Goal: Navigation & Orientation: Find specific page/section

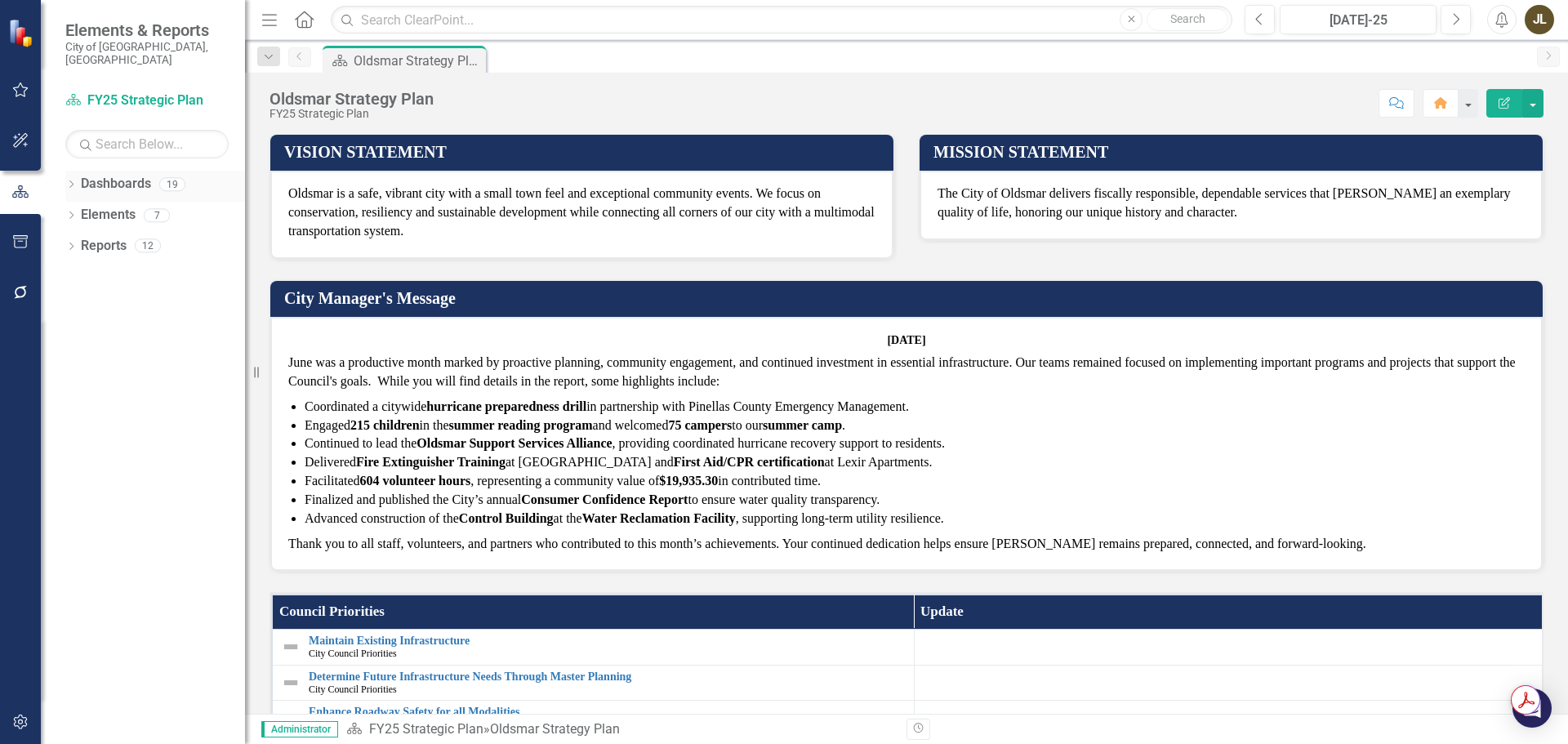
click at [69, 181] on icon "Dropdown" at bounding box center [71, 185] width 12 height 9
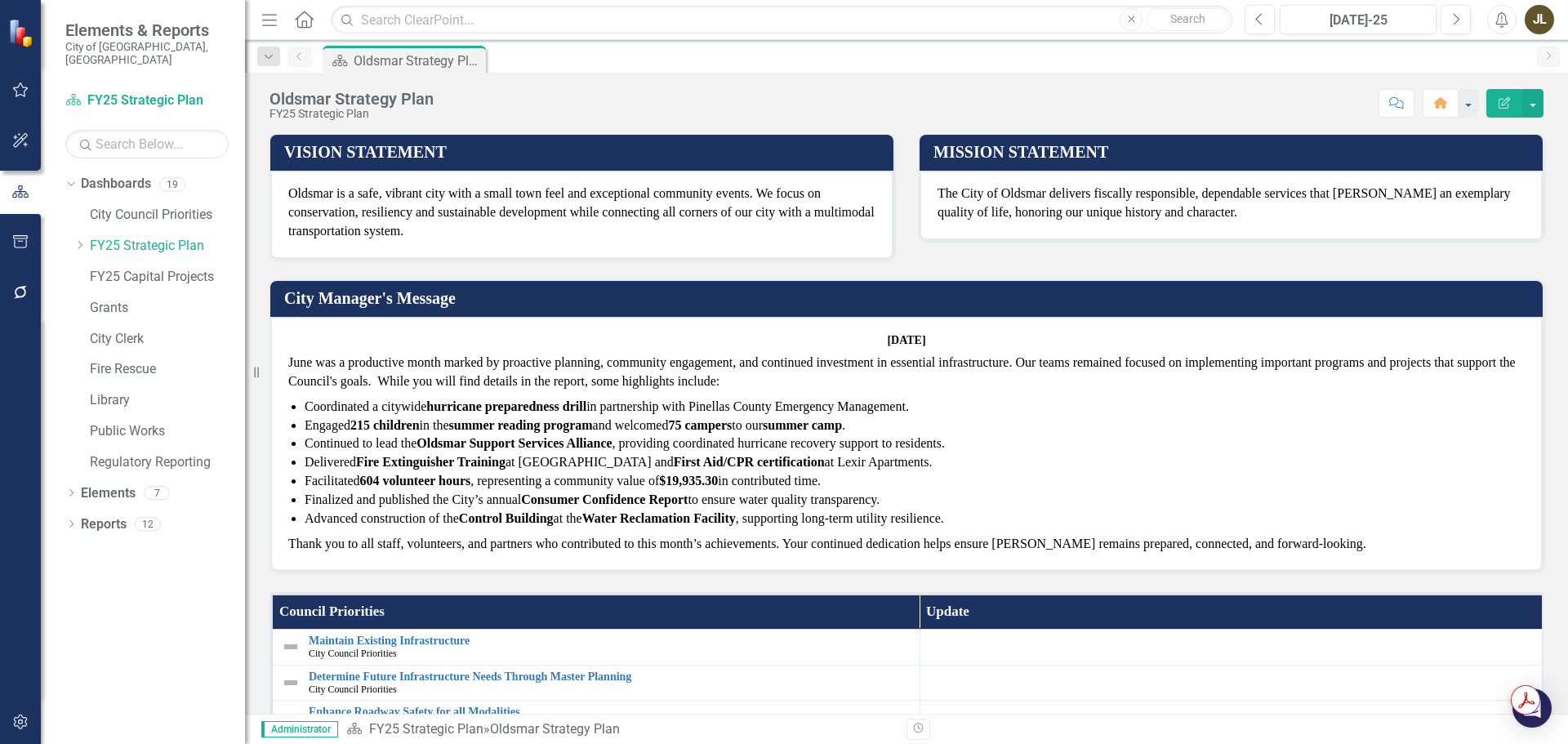
drag, startPoint x: 80, startPoint y: 231, endPoint x: 123, endPoint y: 387, distance: 161.8
click at [80, 240] on icon "Dropdown" at bounding box center [80, 244] width 12 height 10
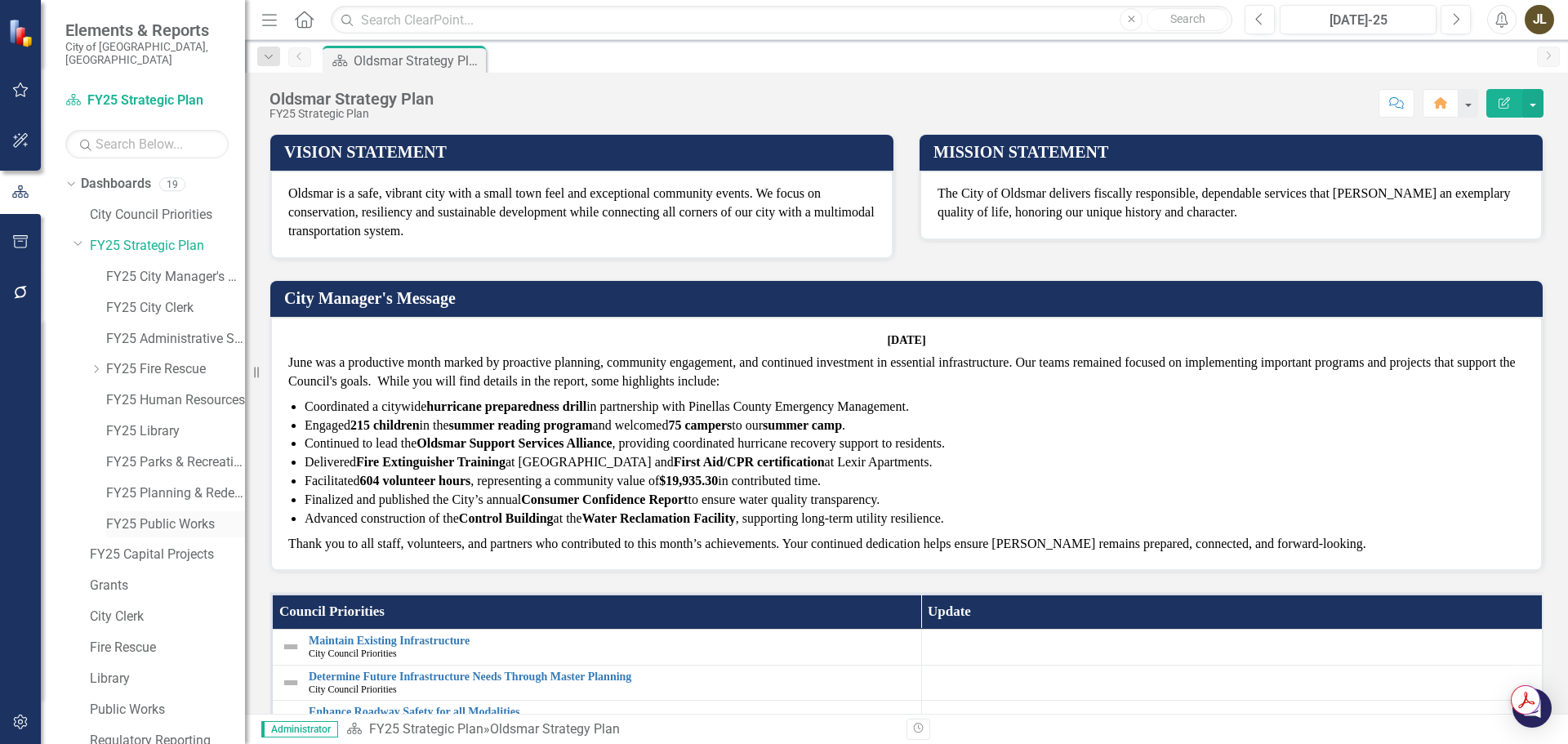
click at [151, 516] on link "FY25 Public Works" at bounding box center [175, 525] width 139 height 19
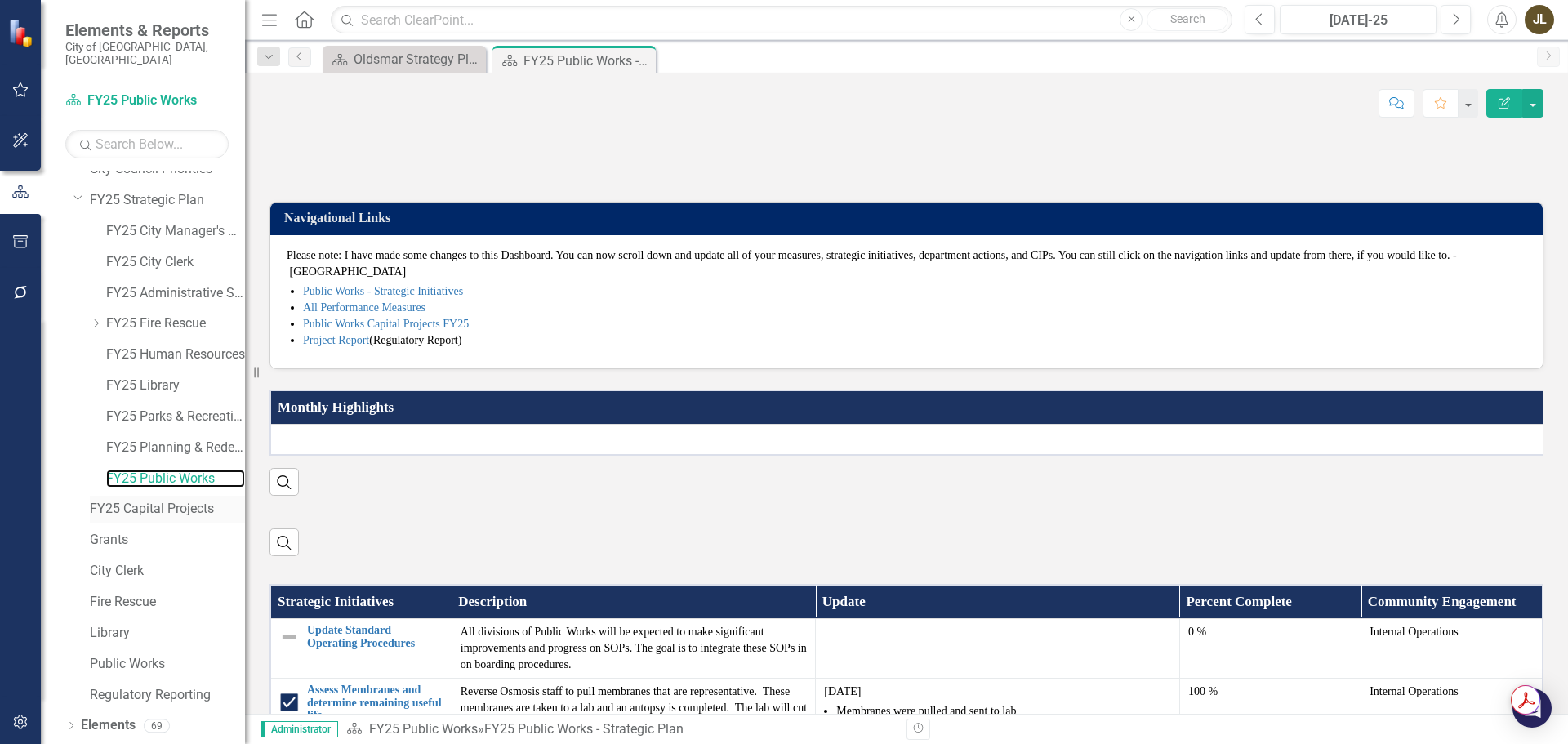
scroll to position [63, 0]
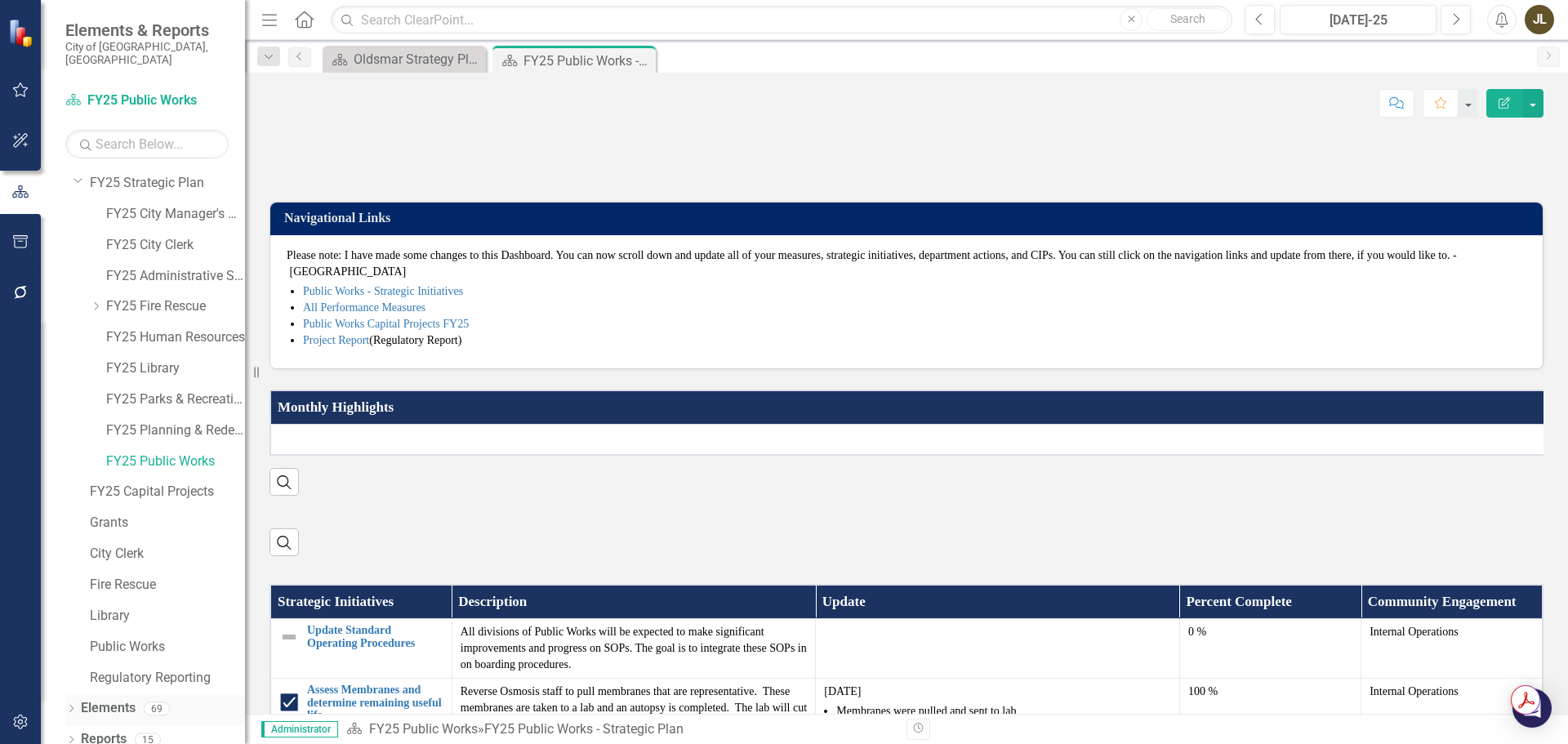
click at [72, 695] on div "Dropdown Elements 69" at bounding box center [154, 710] width 179 height 31
click at [75, 706] on icon "Dropdown" at bounding box center [71, 709] width 12 height 9
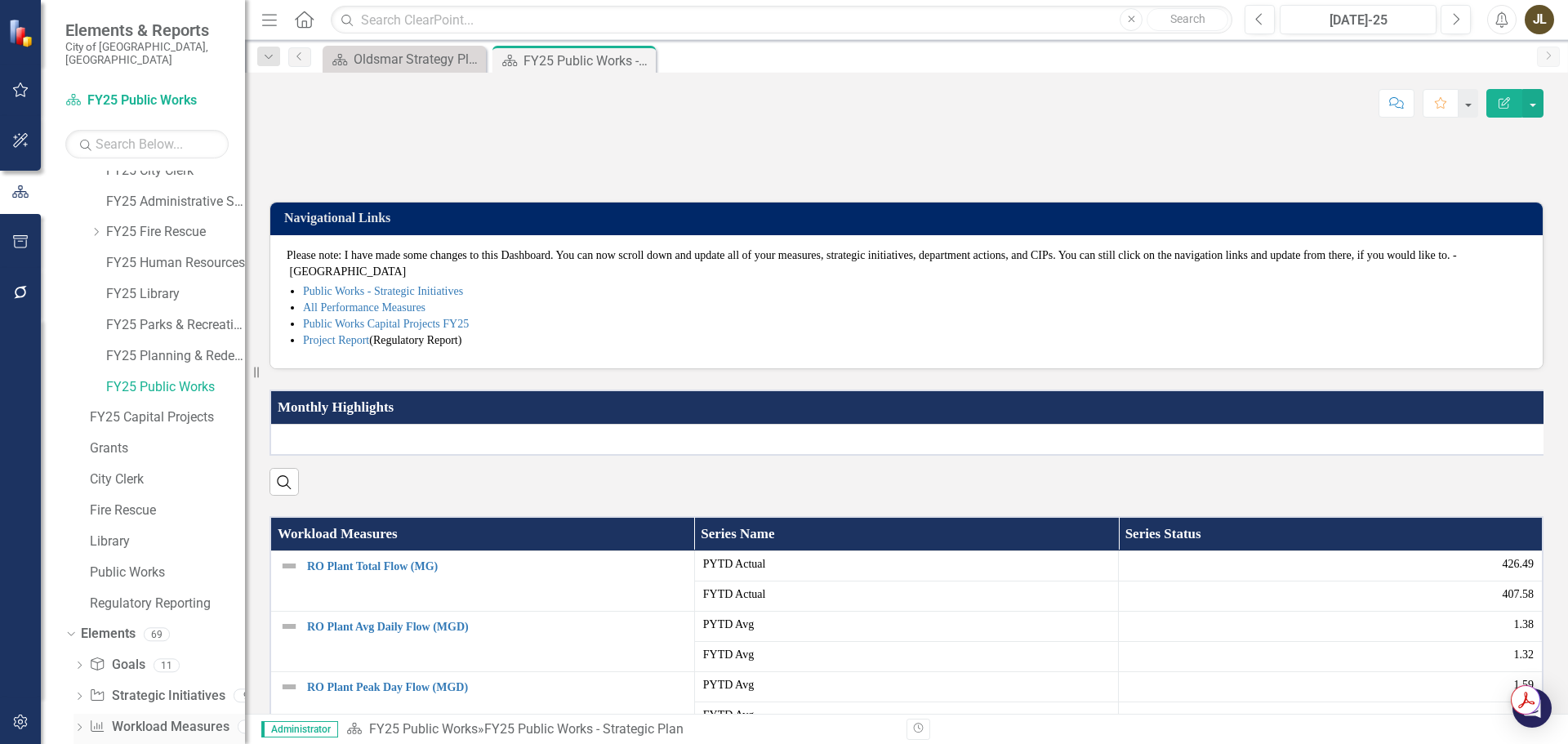
scroll to position [155, 0]
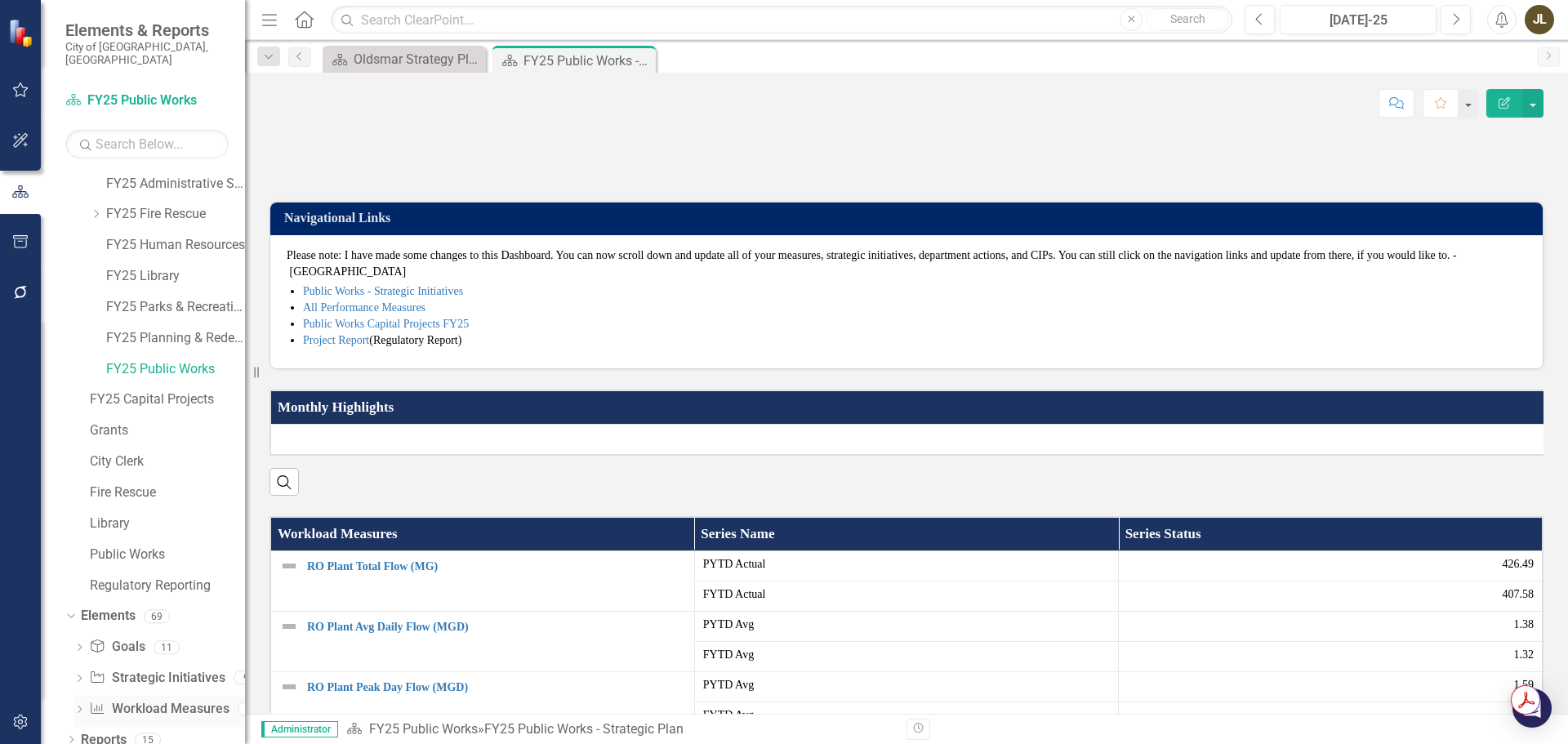
click at [143, 700] on link "Workload Measures Workload Measures" at bounding box center [159, 709] width 140 height 19
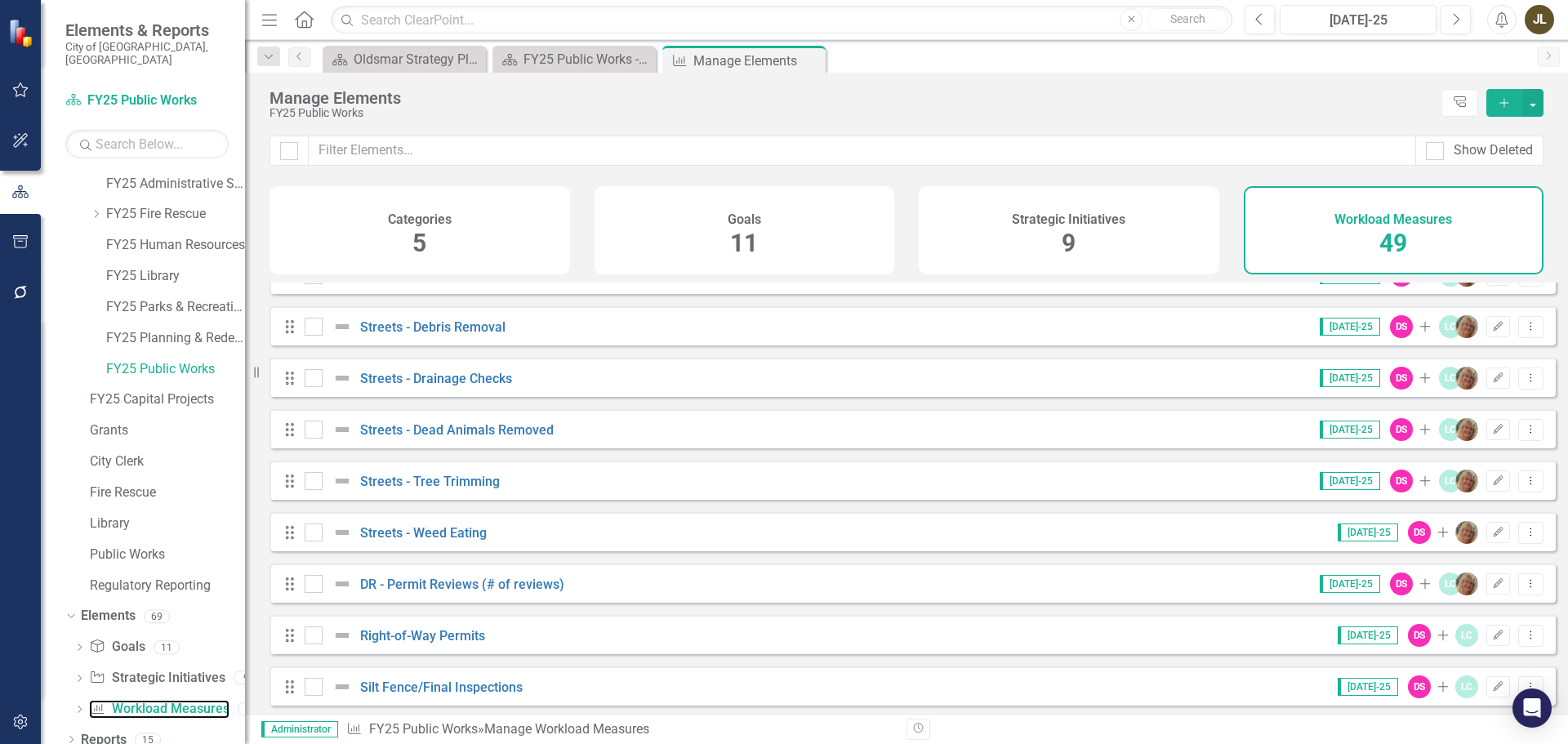
scroll to position [2103, 0]
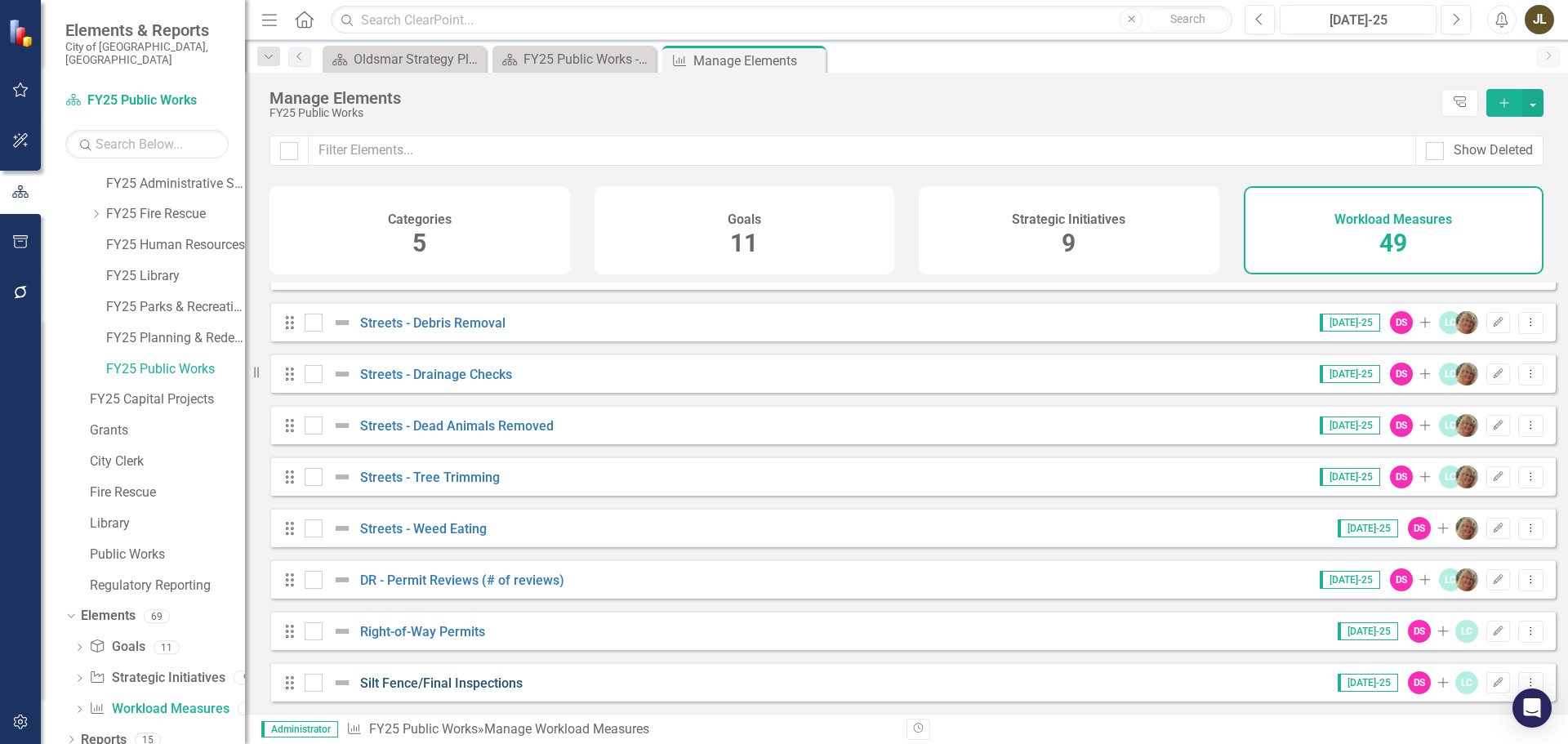
click at [467, 682] on link "Silt Fence/Final Inspections" at bounding box center [442, 683] width 163 height 15
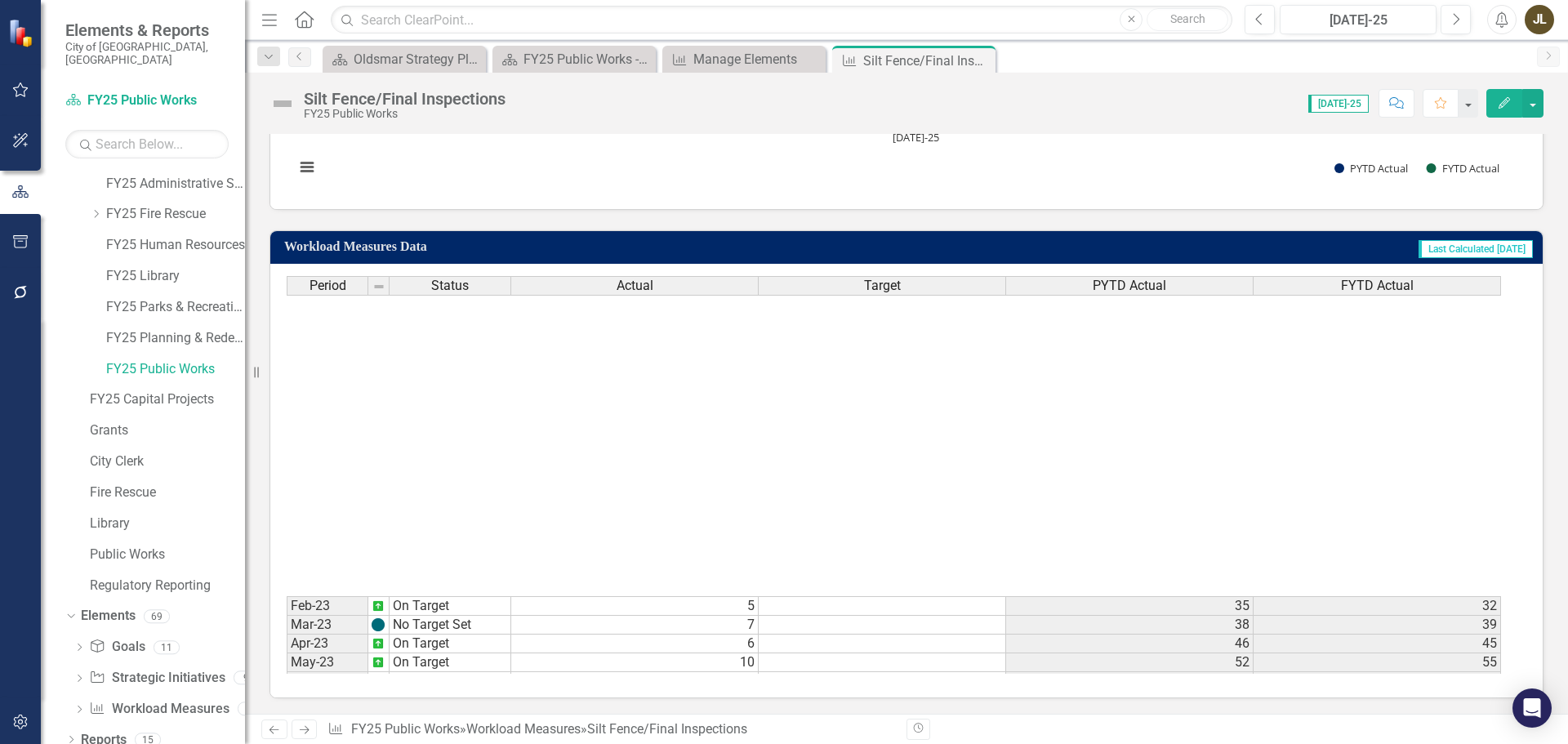
scroll to position [544, 0]
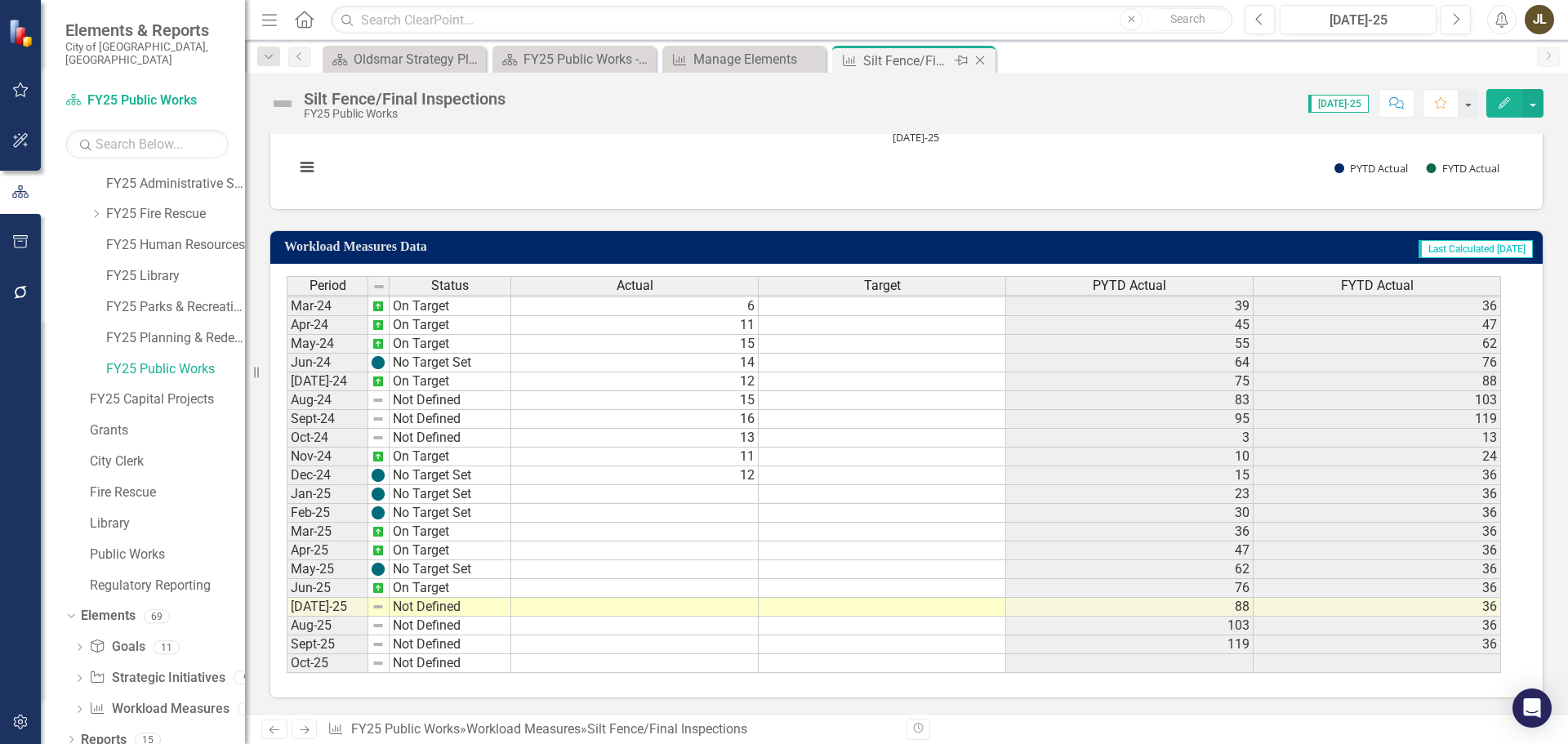
click at [980, 59] on icon "Close" at bounding box center [980, 60] width 16 height 13
